Goal: Navigation & Orientation: Find specific page/section

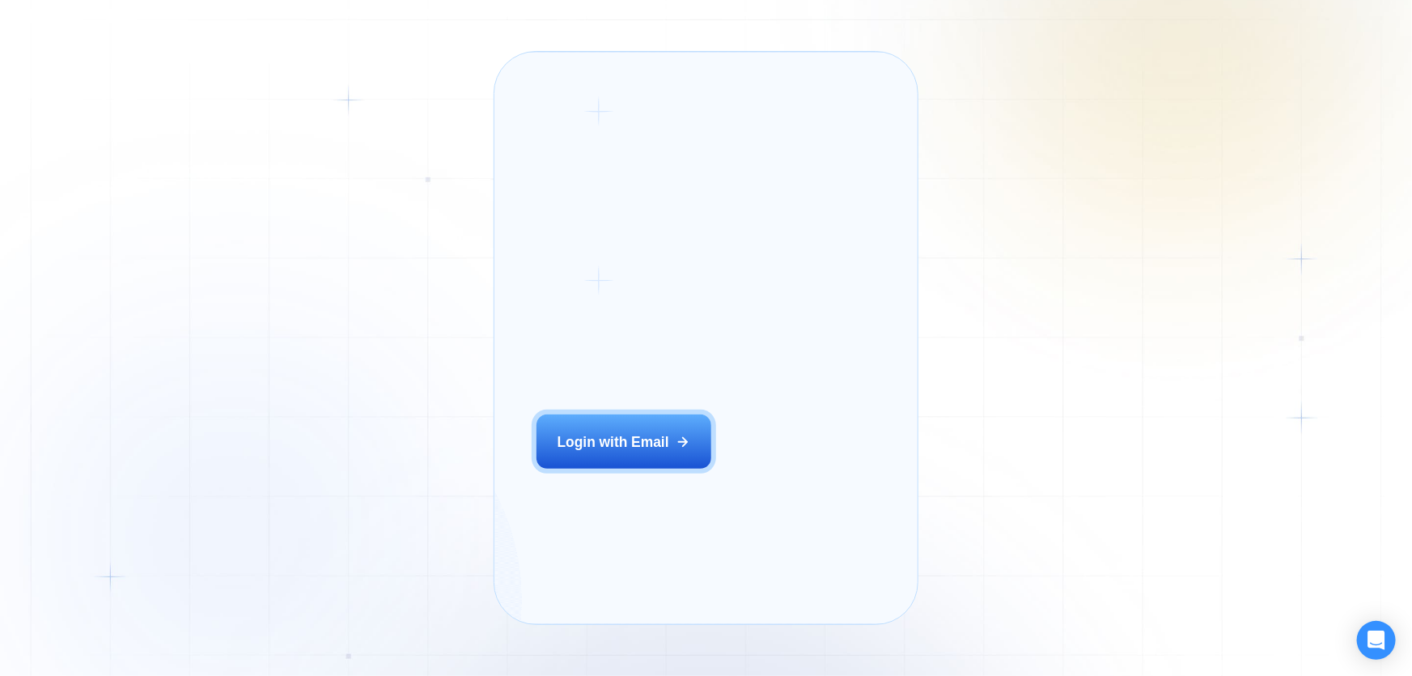
click at [633, 471] on div "Login ‍ Welcome to GigRadar. AI Business Manager for Agencies Login with Email" at bounding box center [646, 338] width 263 height 530
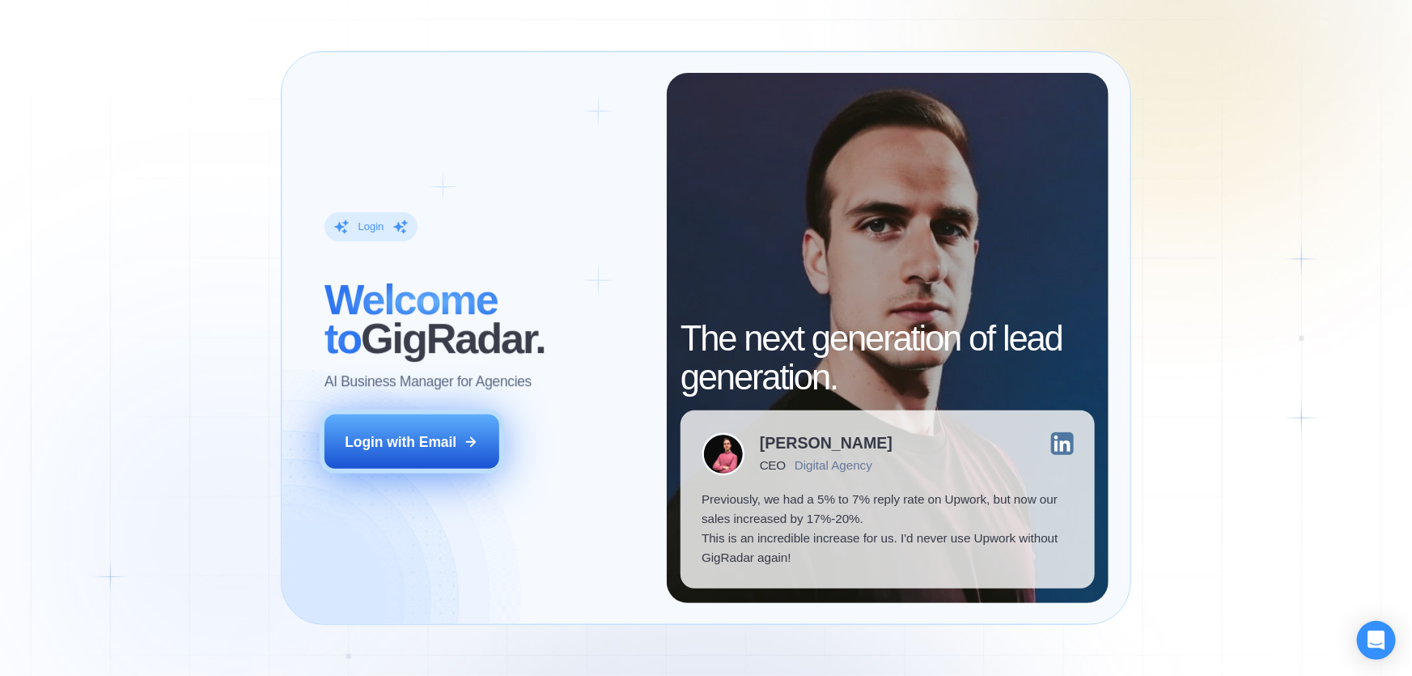
click at [469, 450] on button "Login with Email" at bounding box center [411, 441] width 175 height 55
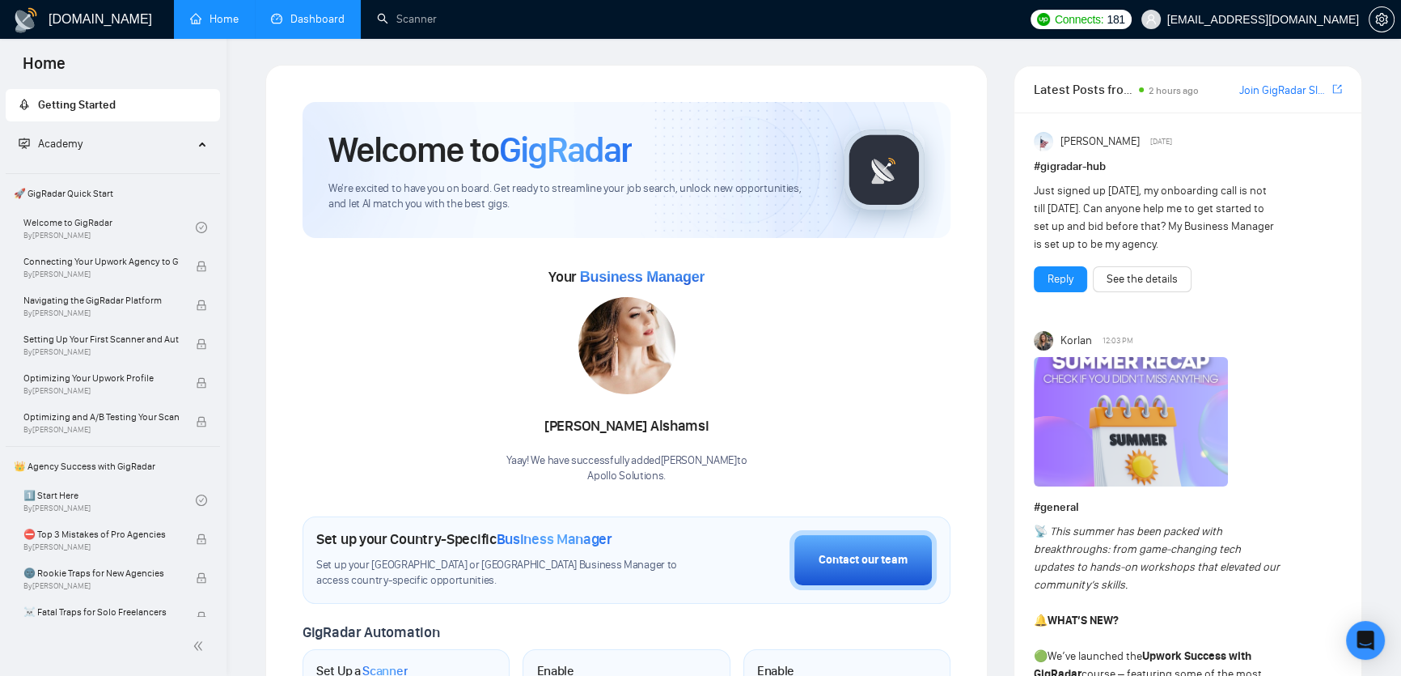
click at [326, 23] on link "Dashboard" at bounding box center [308, 19] width 74 height 14
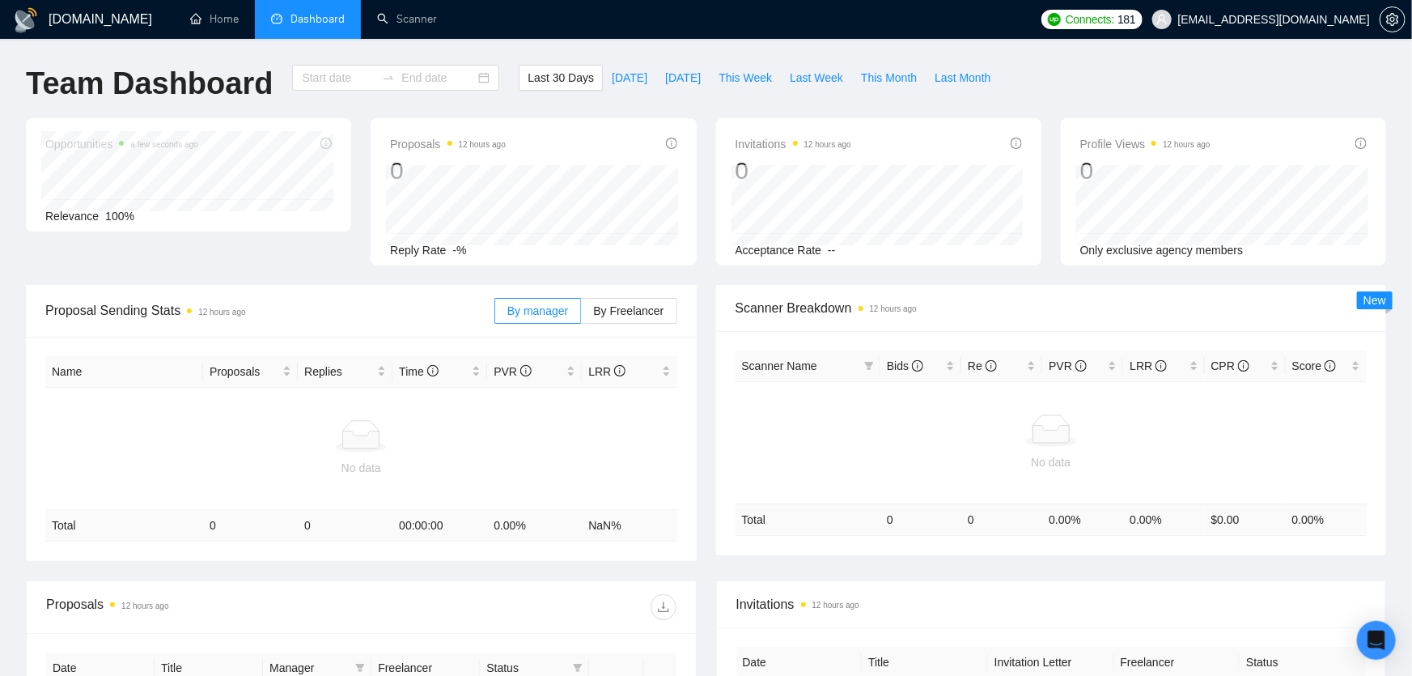
type input "[DATE]"
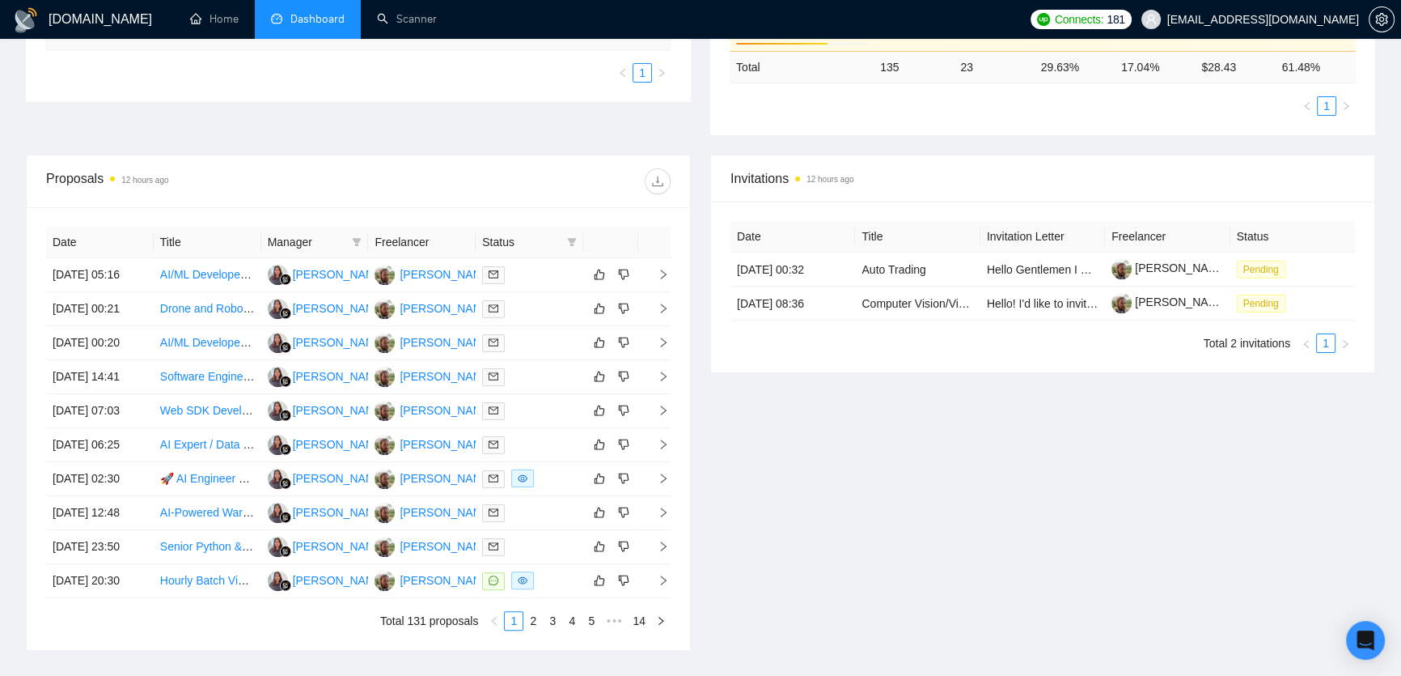
scroll to position [367, 0]
